Goal: Transaction & Acquisition: Subscribe to service/newsletter

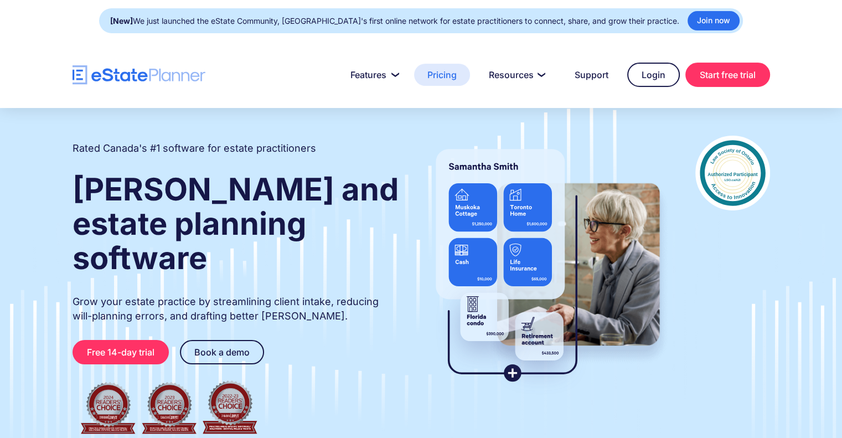
click at [450, 79] on link "Pricing" at bounding box center [442, 75] width 56 height 22
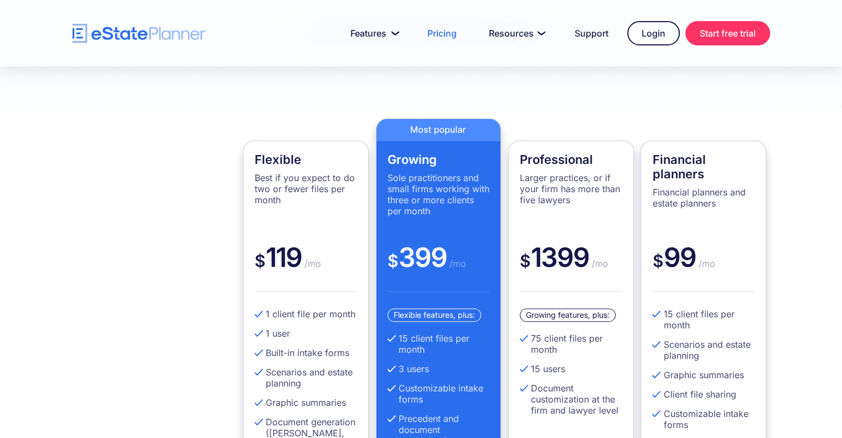
scroll to position [277, 0]
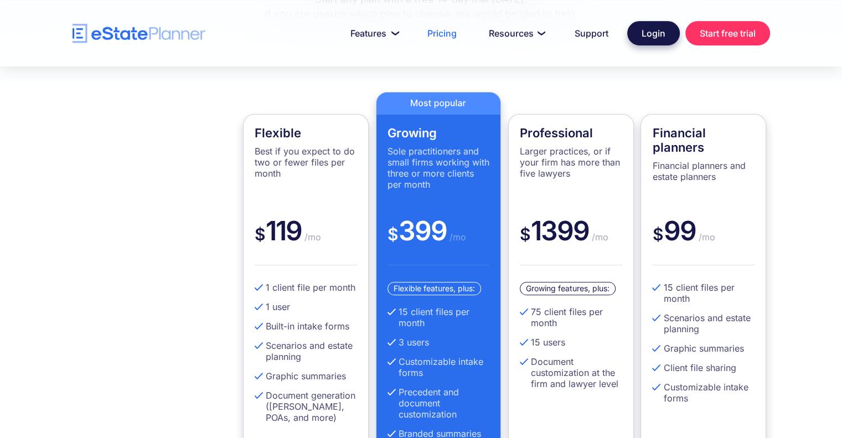
click at [652, 43] on link "Login" at bounding box center [653, 33] width 53 height 24
click at [457, 286] on div "Flexible features, plus:" at bounding box center [434, 288] width 94 height 13
click at [720, 48] on div at bounding box center [421, 33] width 842 height 66
click at [719, 35] on link "Start free trial" at bounding box center [727, 33] width 85 height 24
